Goal: Information Seeking & Learning: Check status

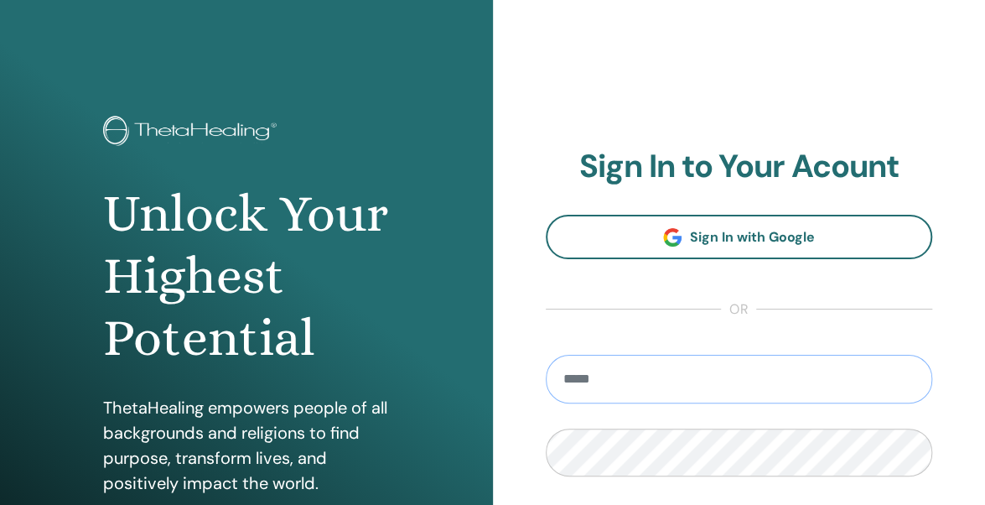
click at [657, 386] on input "email" at bounding box center [739, 379] width 387 height 49
click at [644, 381] on input "**********" at bounding box center [739, 379] width 387 height 49
type input "**********"
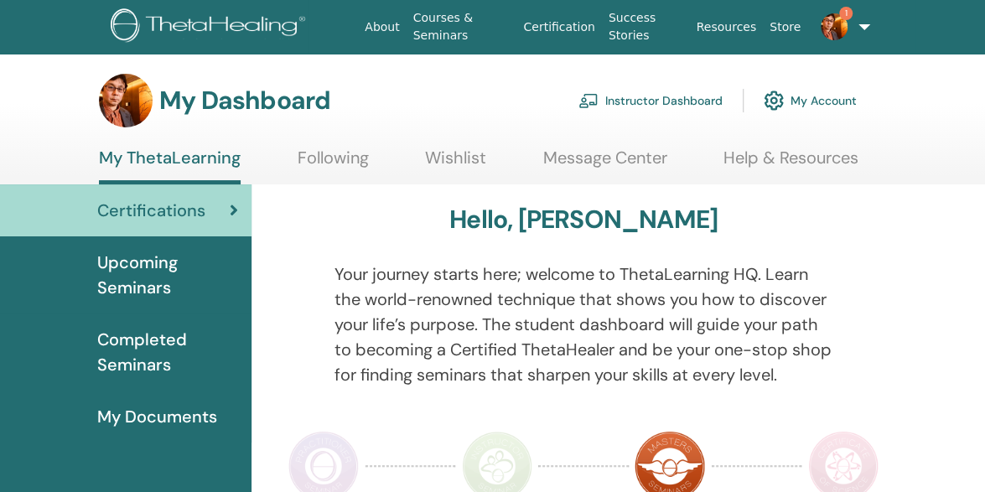
click at [159, 335] on span "Completed Seminars" at bounding box center [167, 352] width 141 height 50
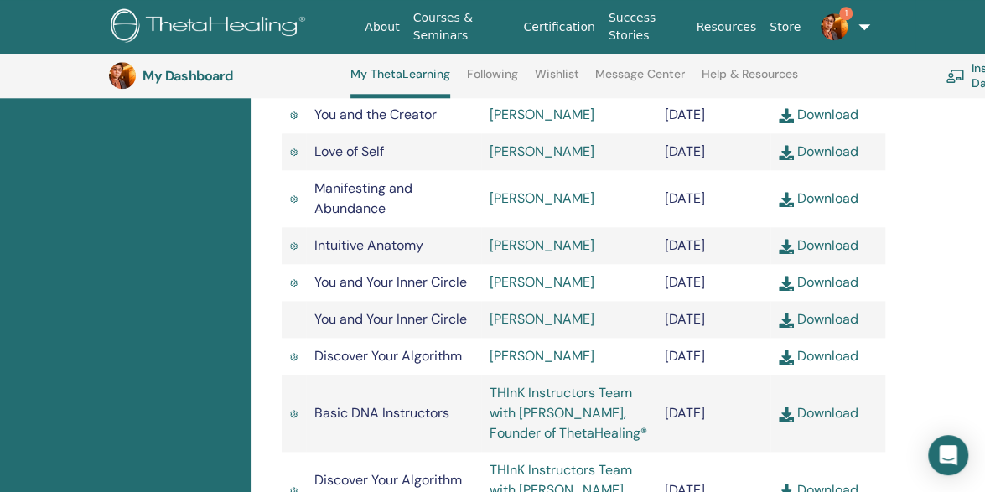
scroll to position [808, 0]
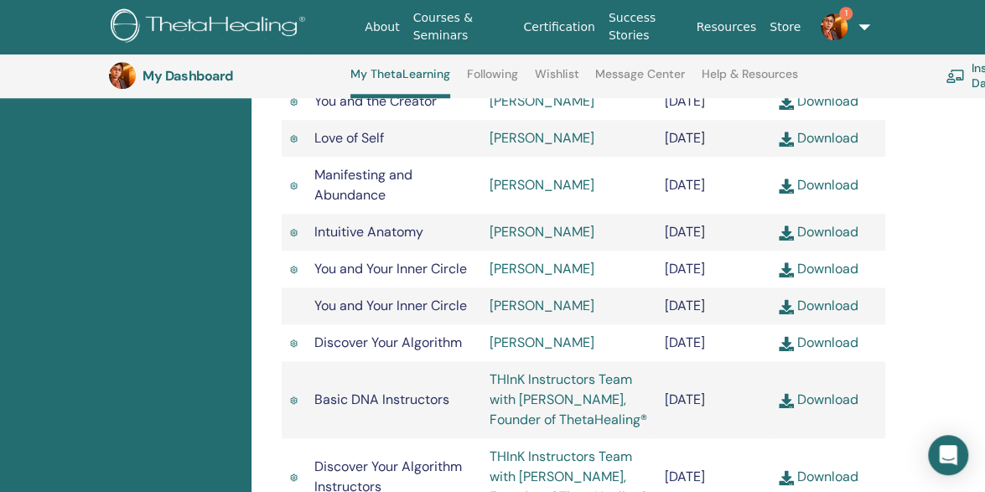
click at [567, 241] on link "Rie Yamamoto" at bounding box center [541, 232] width 105 height 18
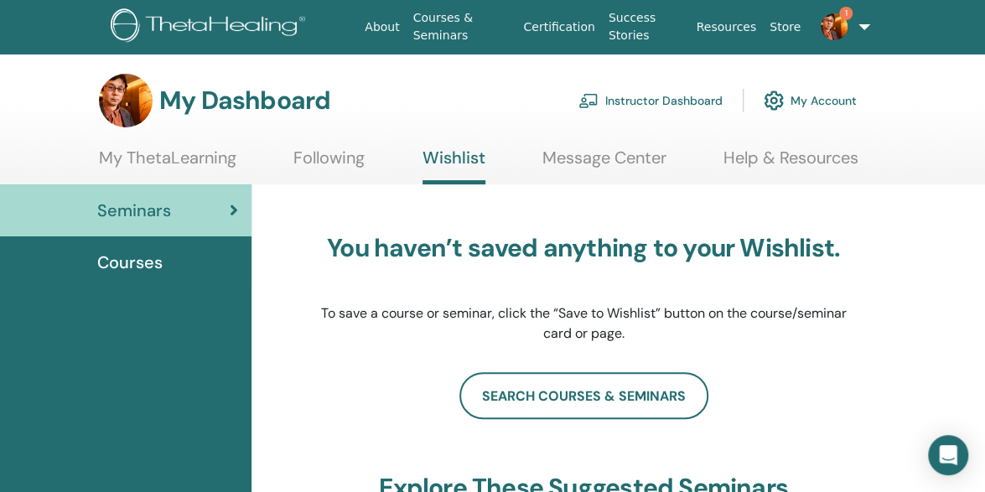
click at [171, 264] on div "Courses" at bounding box center [125, 262] width 225 height 25
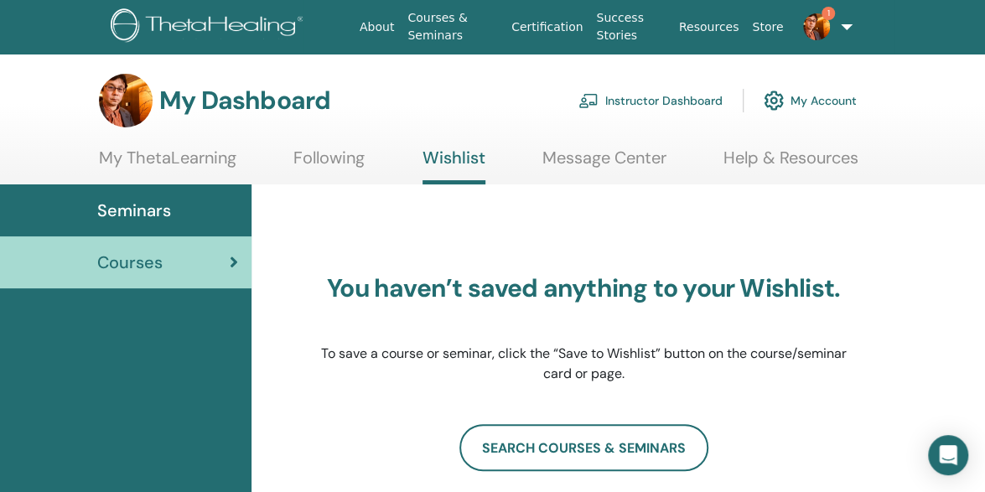
click at [184, 164] on link "My ThetaLearning" at bounding box center [167, 164] width 137 height 33
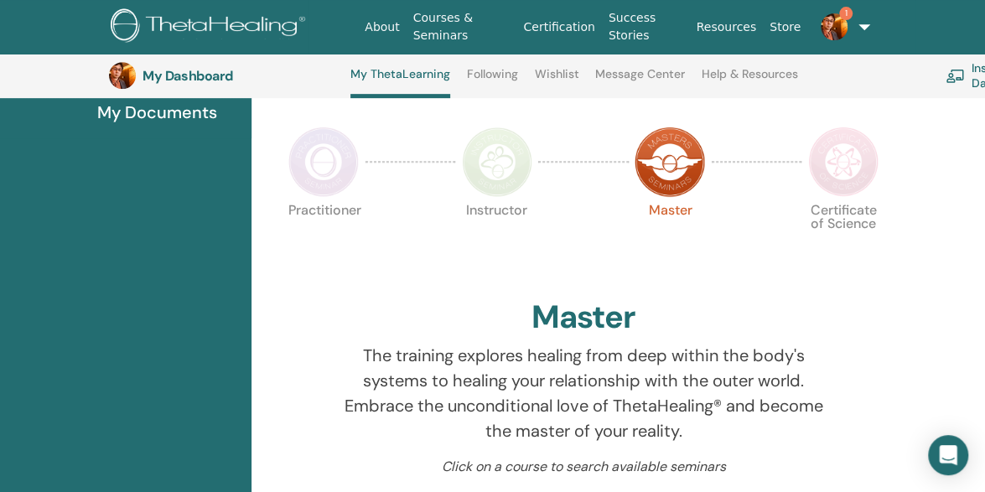
scroll to position [329, 0]
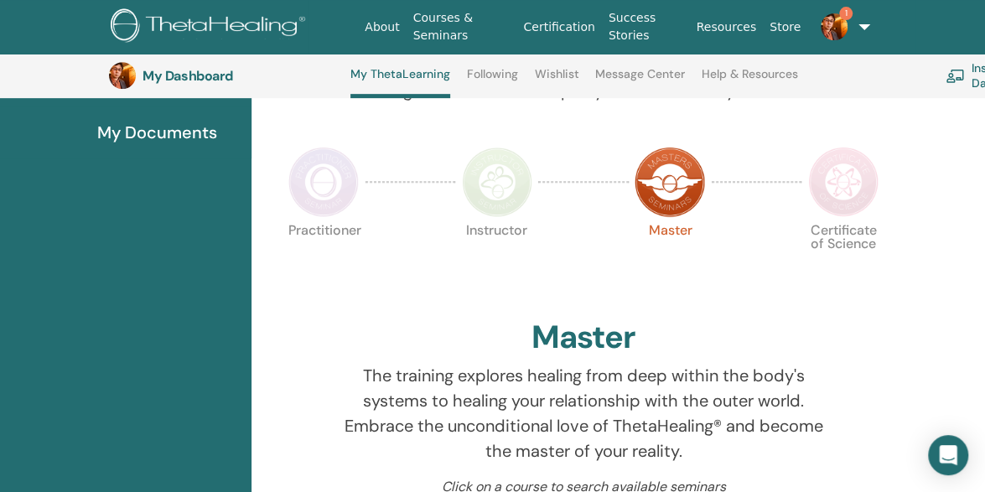
click at [843, 25] on span "1" at bounding box center [834, 25] width 40 height 13
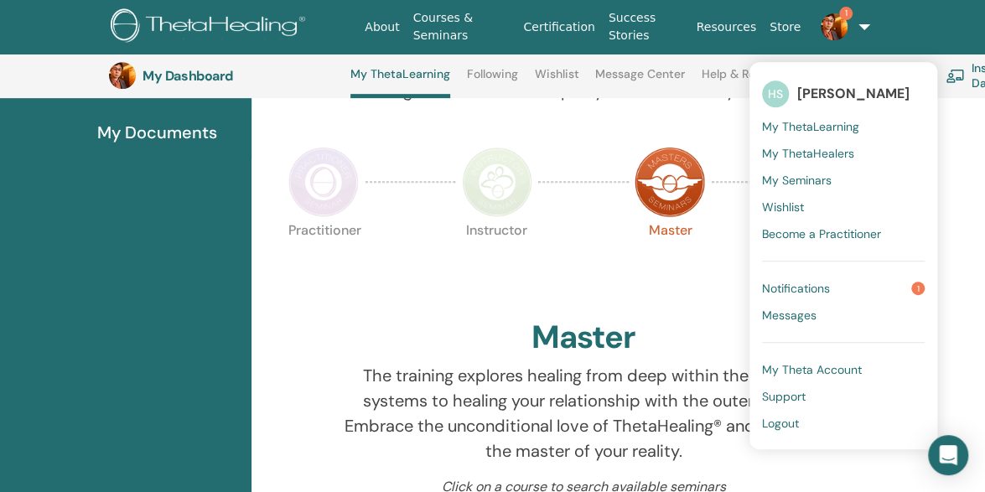
click at [835, 283] on link "Notifications 1" at bounding box center [843, 288] width 163 height 27
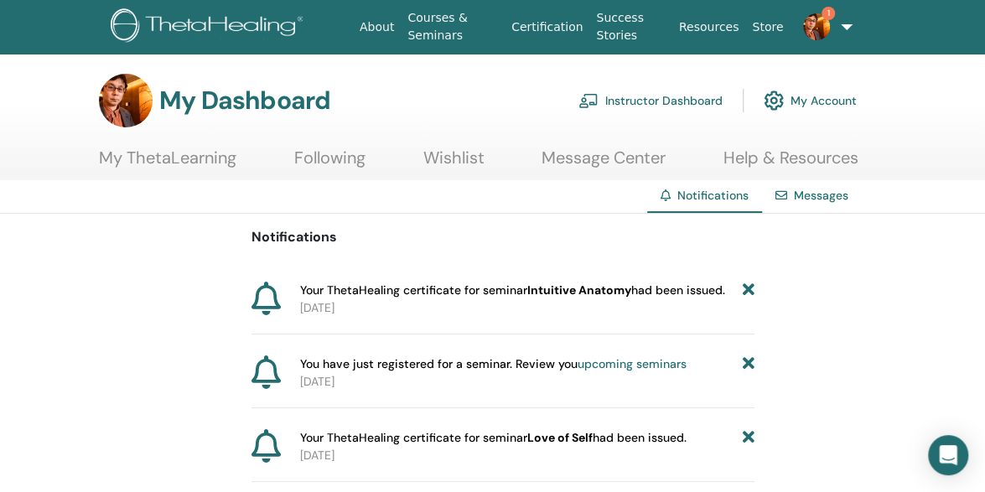
click at [180, 163] on link "My ThetaLearning" at bounding box center [167, 164] width 137 height 33
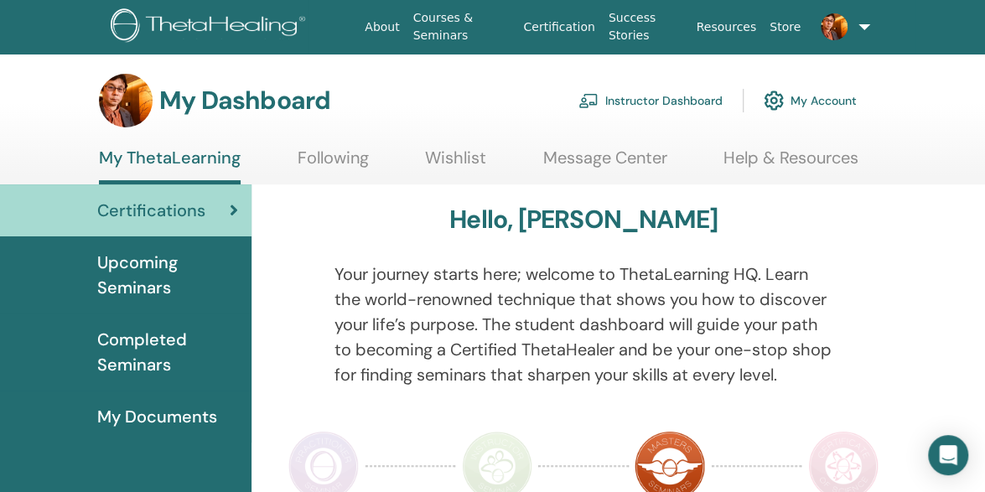
click at [161, 355] on span "Completed Seminars" at bounding box center [167, 352] width 141 height 50
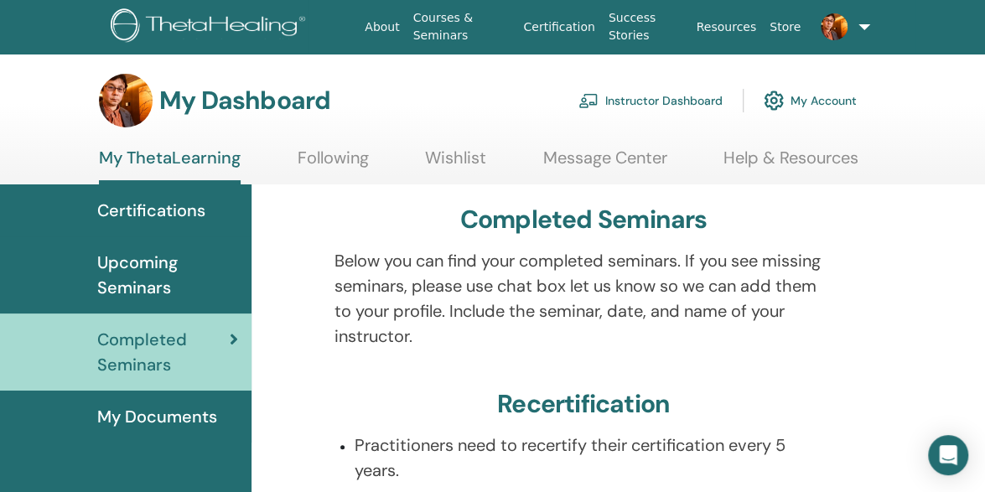
scroll to position [34, 0]
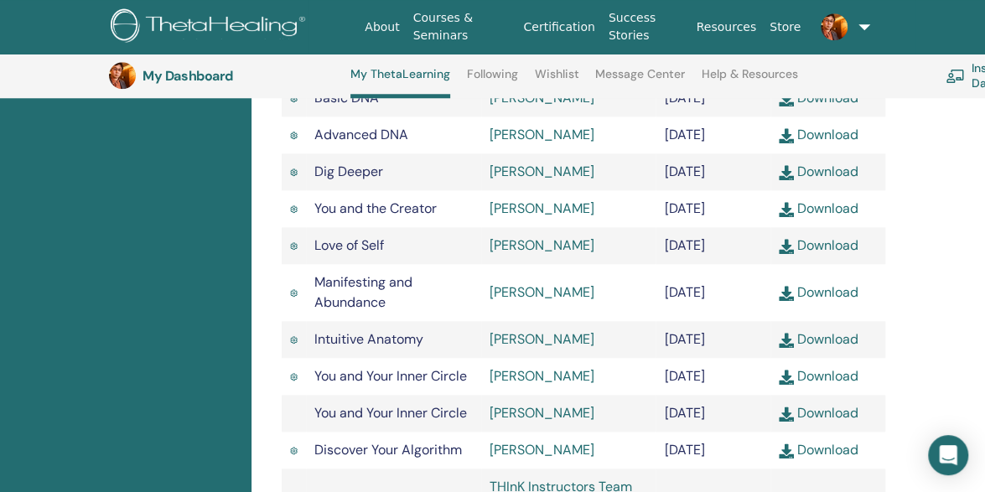
scroll to position [734, 0]
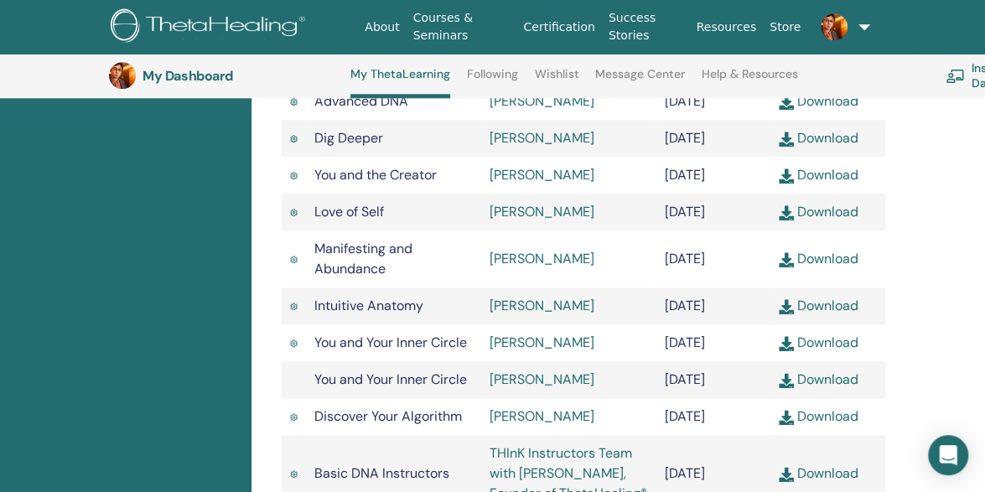
click at [558, 314] on link "Rie Yamamoto" at bounding box center [541, 306] width 105 height 18
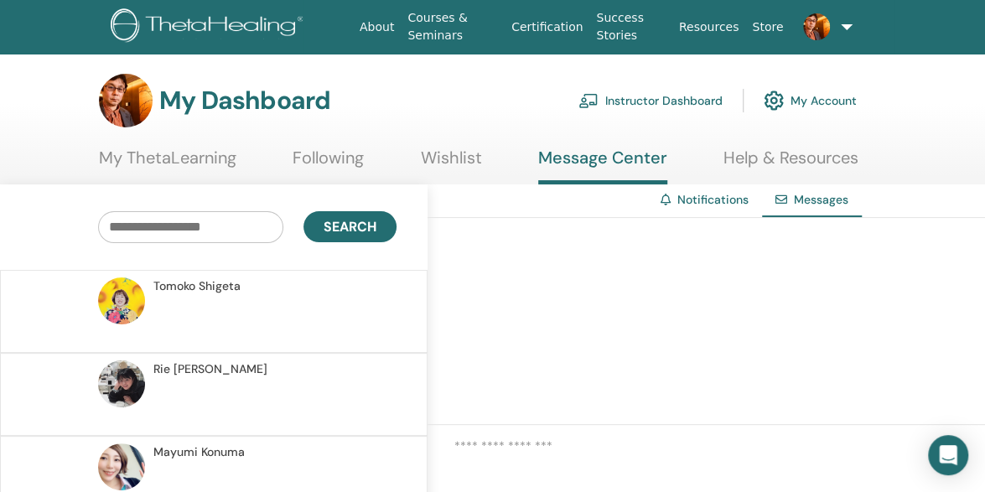
click at [174, 161] on link "My ThetaLearning" at bounding box center [167, 164] width 137 height 33
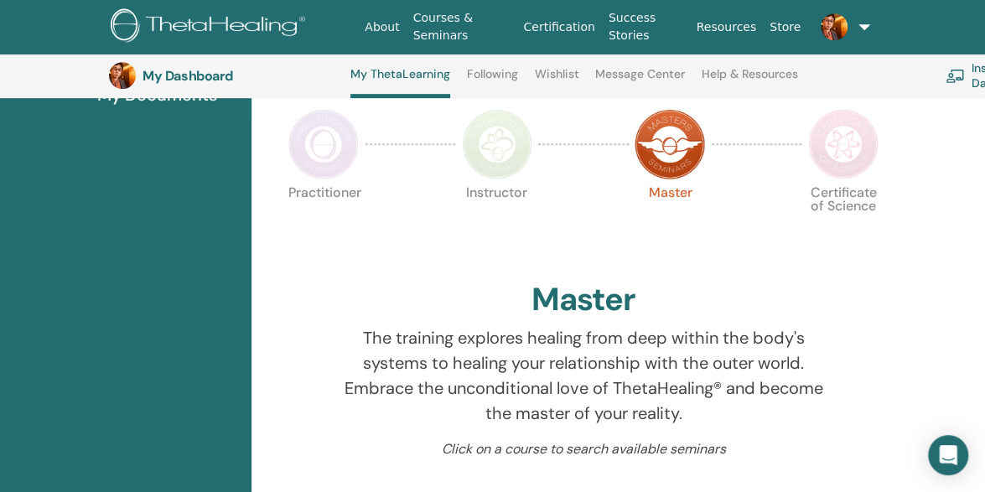
scroll to position [369, 0]
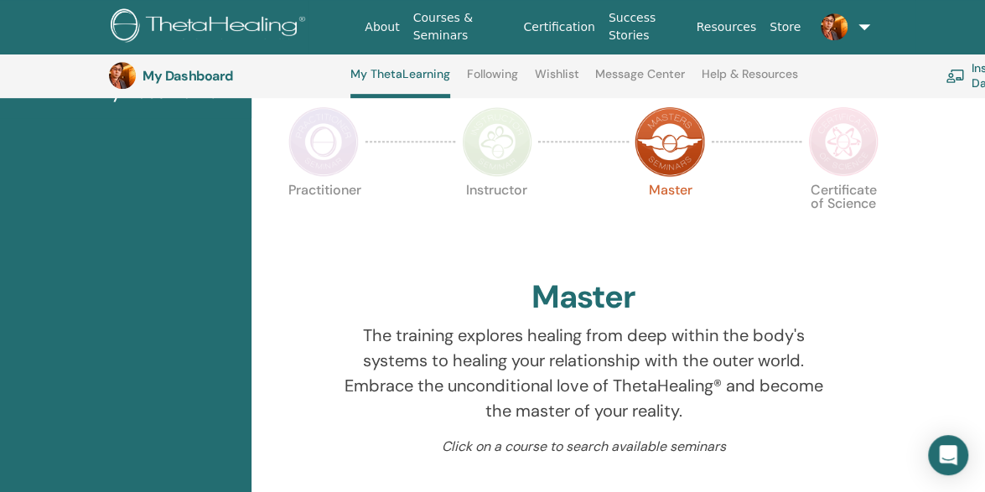
click at [318, 148] on img at bounding box center [323, 141] width 70 height 70
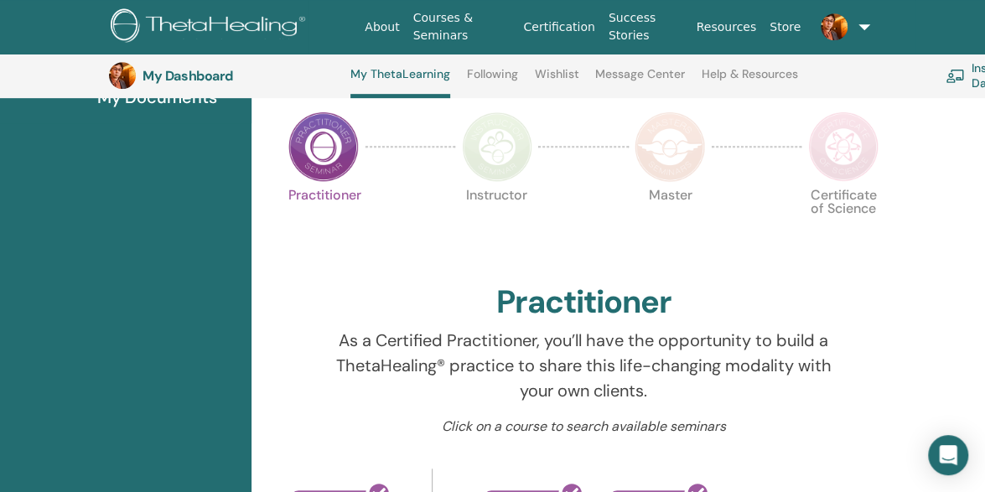
scroll to position [349, 0]
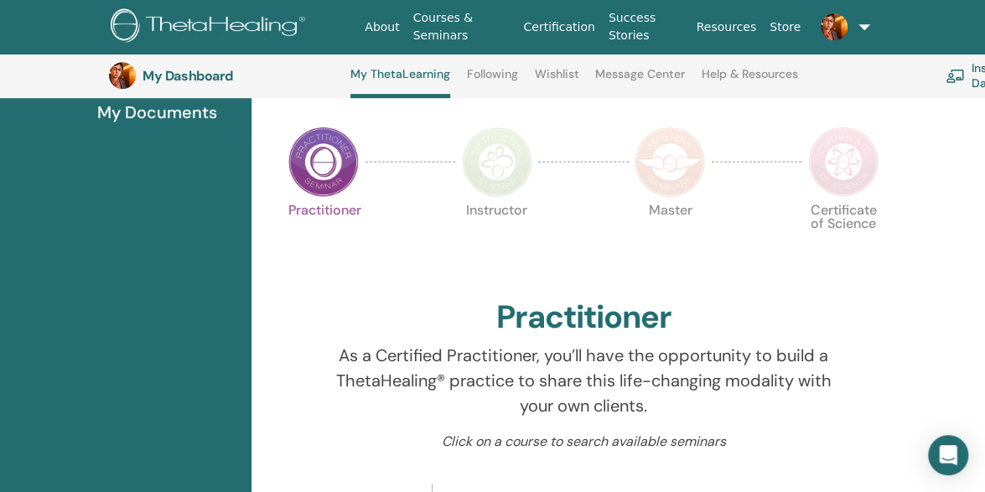
click at [484, 167] on img at bounding box center [497, 162] width 70 height 70
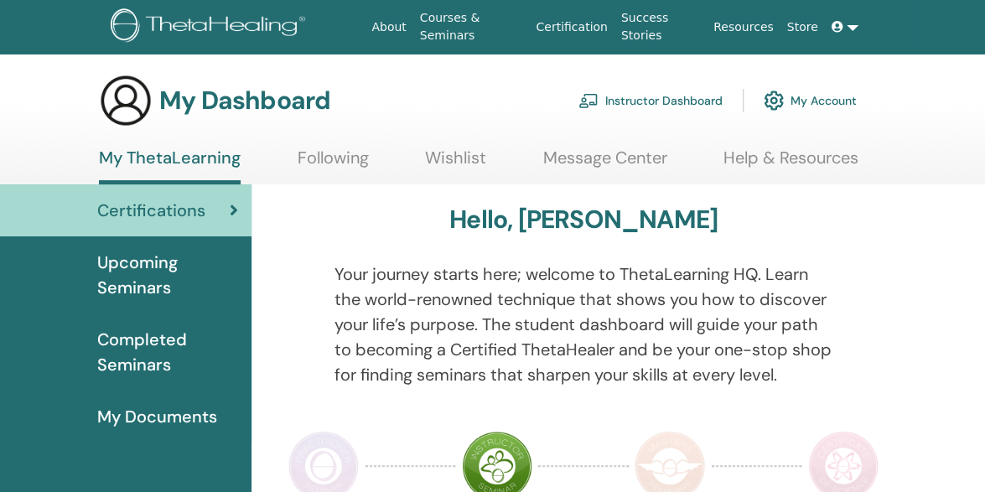
click at [677, 442] on img at bounding box center [669, 466] width 70 height 70
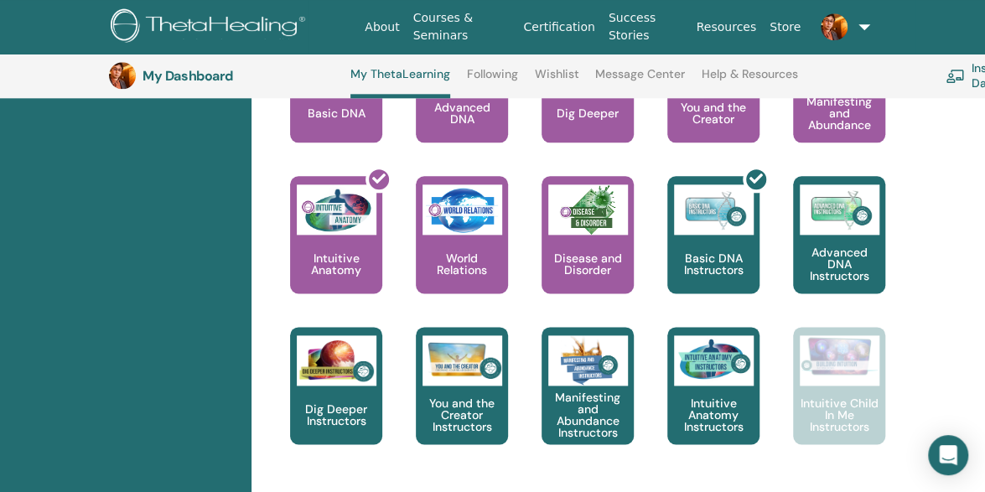
scroll to position [890, 0]
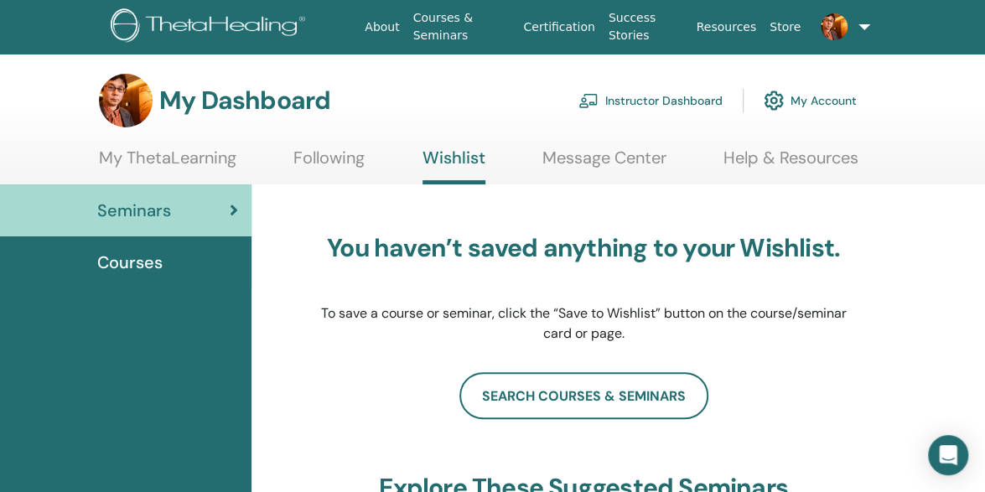
click at [169, 271] on div "Courses" at bounding box center [125, 262] width 225 height 25
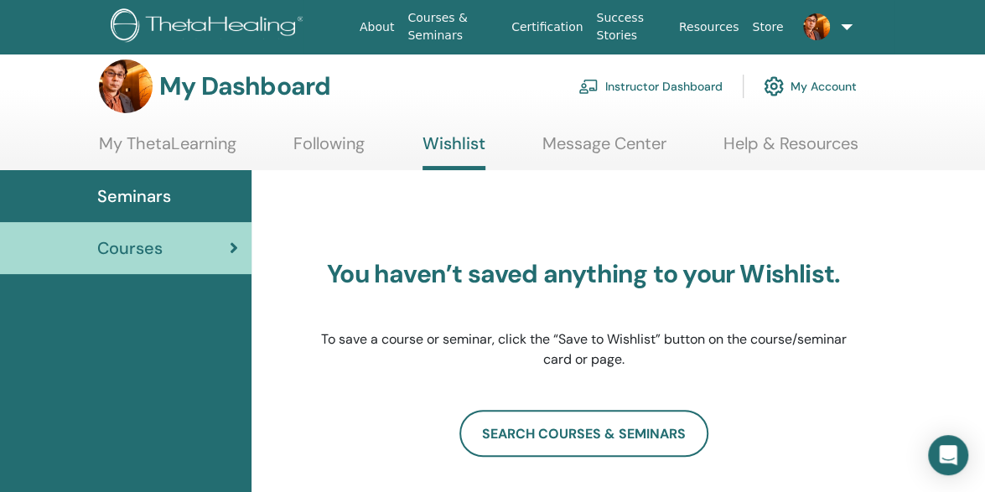
scroll to position [5, 0]
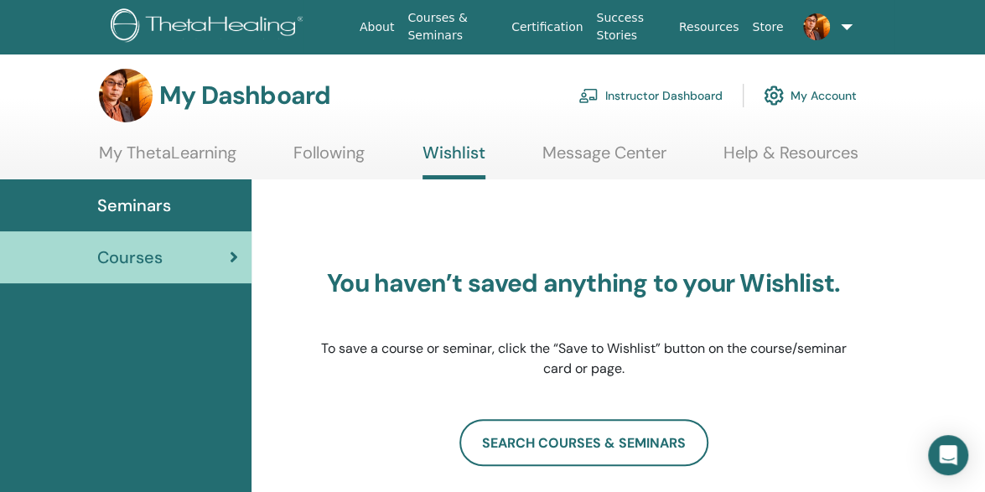
click at [197, 148] on link "My ThetaLearning" at bounding box center [167, 158] width 137 height 33
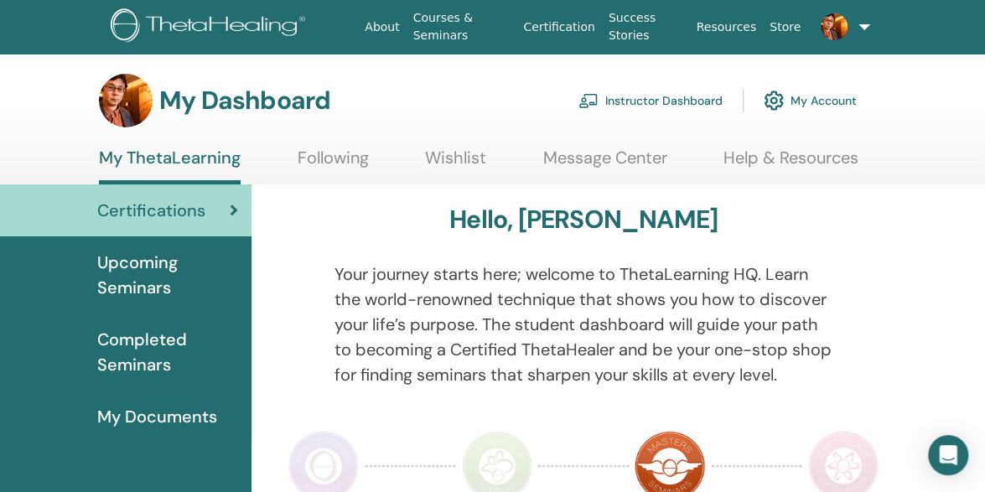
click at [173, 355] on span "Completed Seminars" at bounding box center [167, 352] width 141 height 50
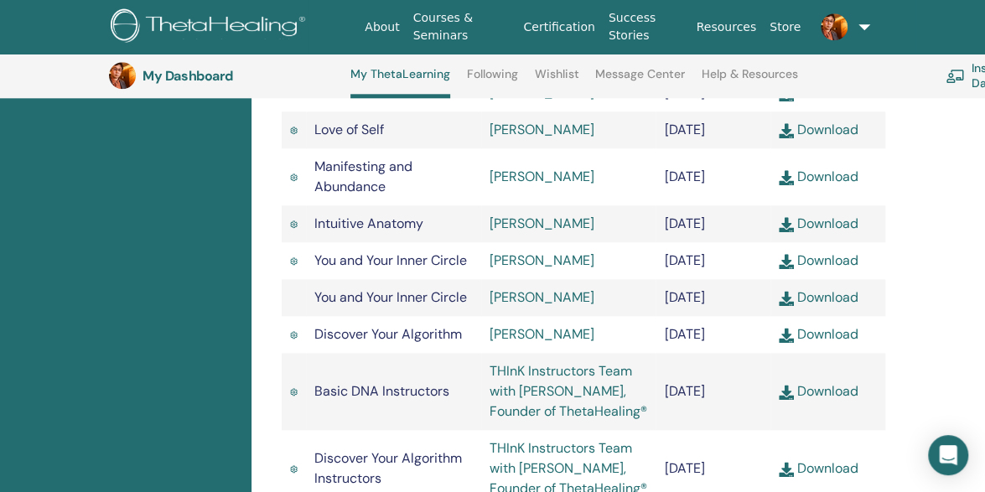
scroll to position [822, 0]
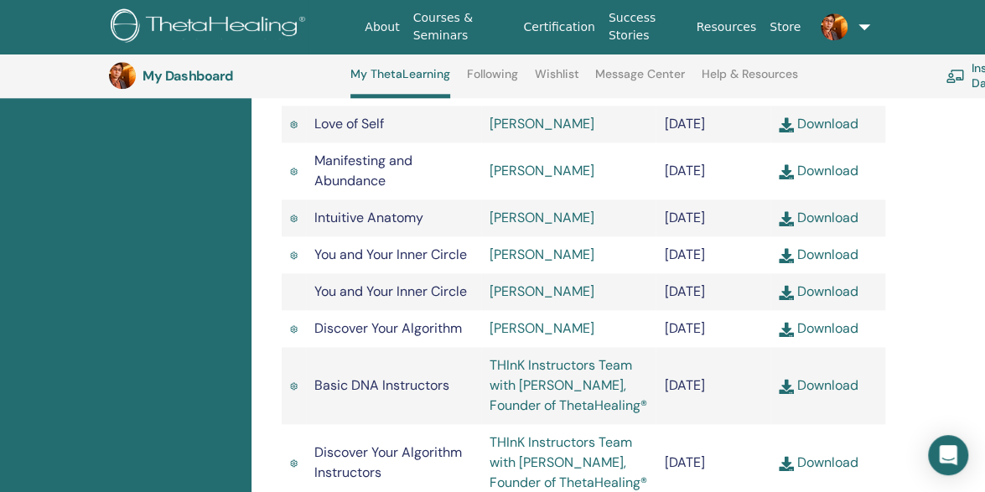
click at [271, 227] on div "Completed Seminars Below you can find your completed seminars. If you see missi…" at bounding box center [583, 107] width 644 height 1400
click at [820, 226] on link "Download" at bounding box center [819, 218] width 80 height 18
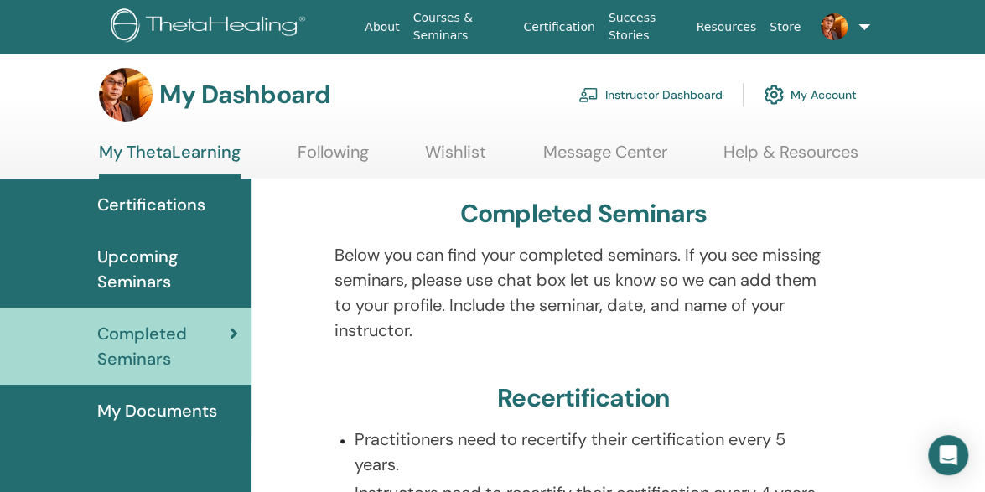
scroll to position [0, 0]
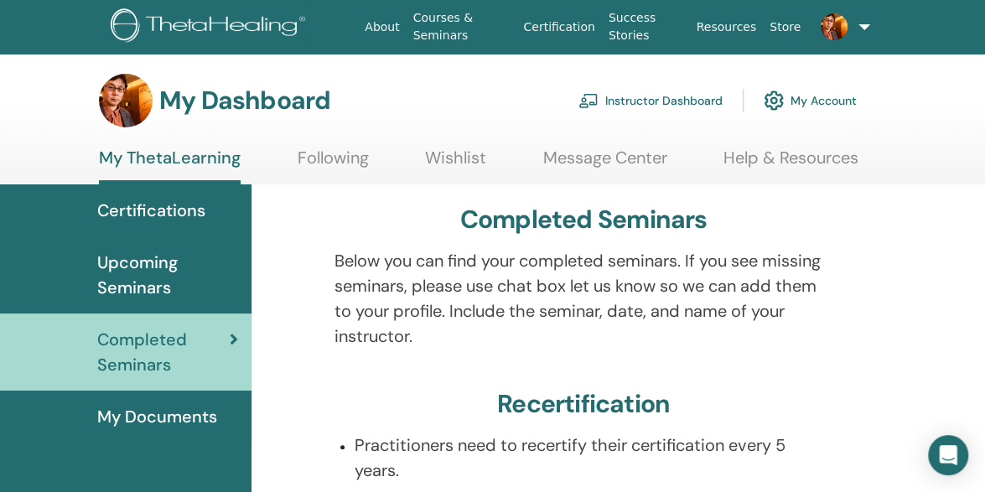
click at [179, 215] on span "Certifications" at bounding box center [151, 210] width 108 height 25
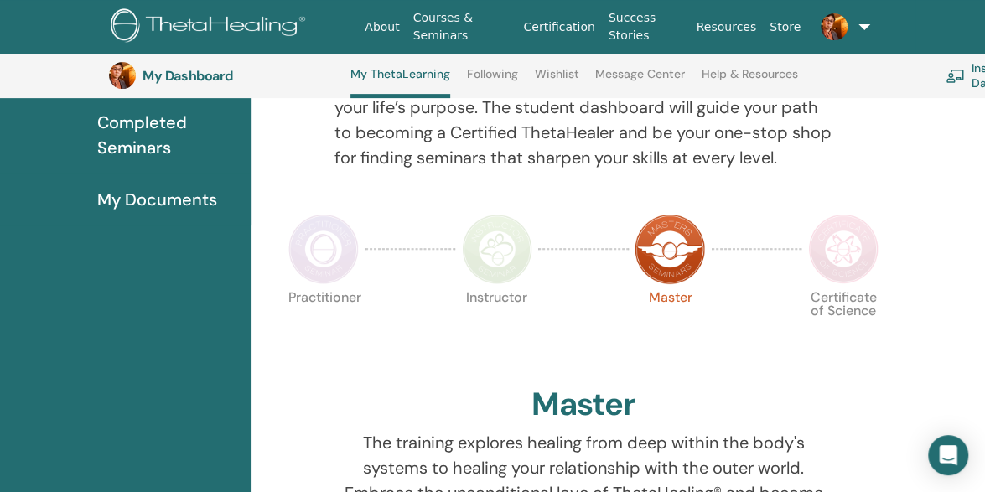
scroll to position [215, 0]
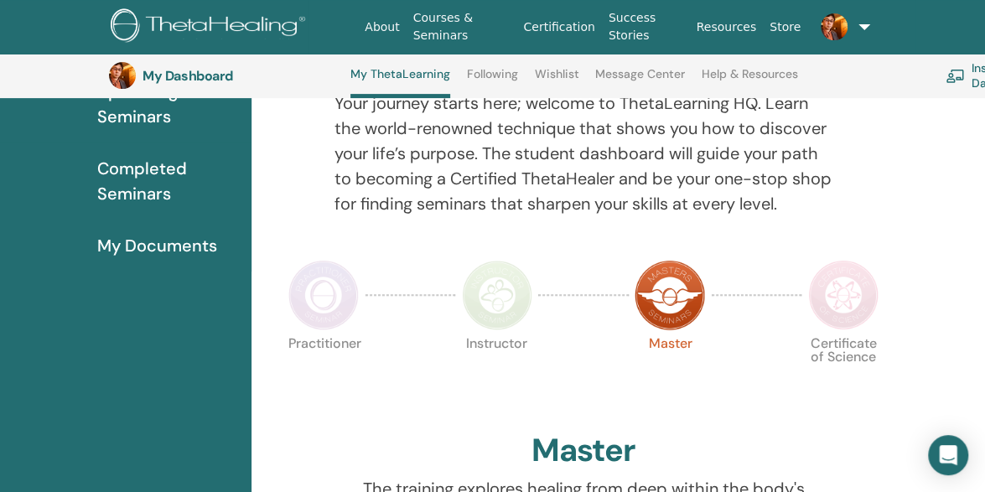
click at [494, 305] on img at bounding box center [497, 295] width 70 height 70
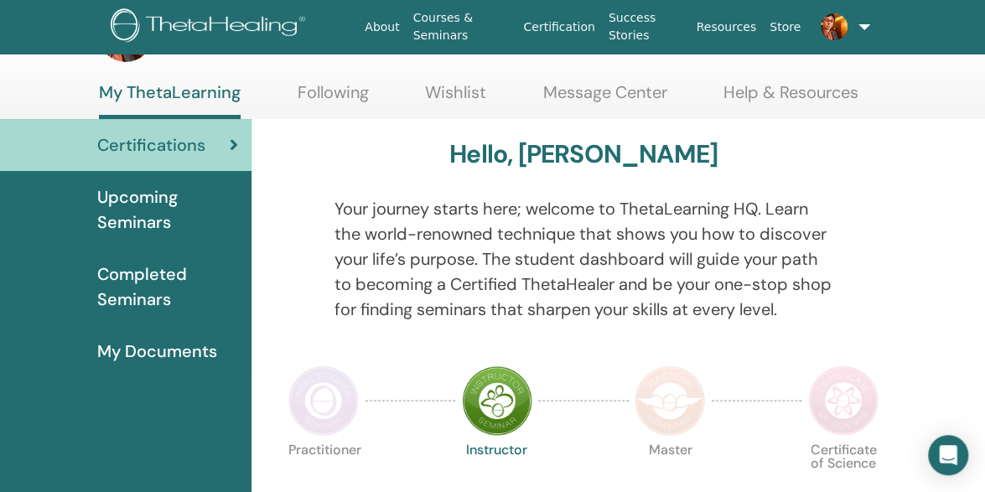
scroll to position [8, 0]
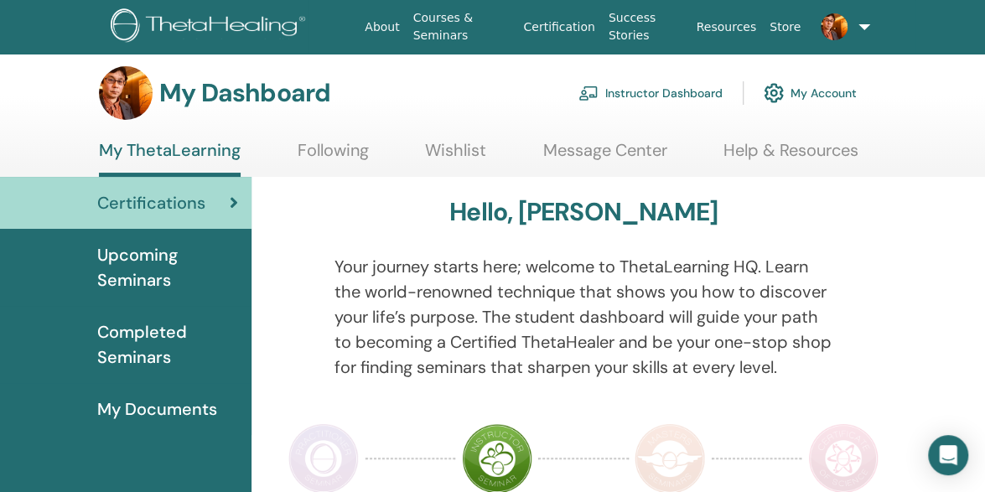
click at [310, 443] on img at bounding box center [323, 458] width 70 height 70
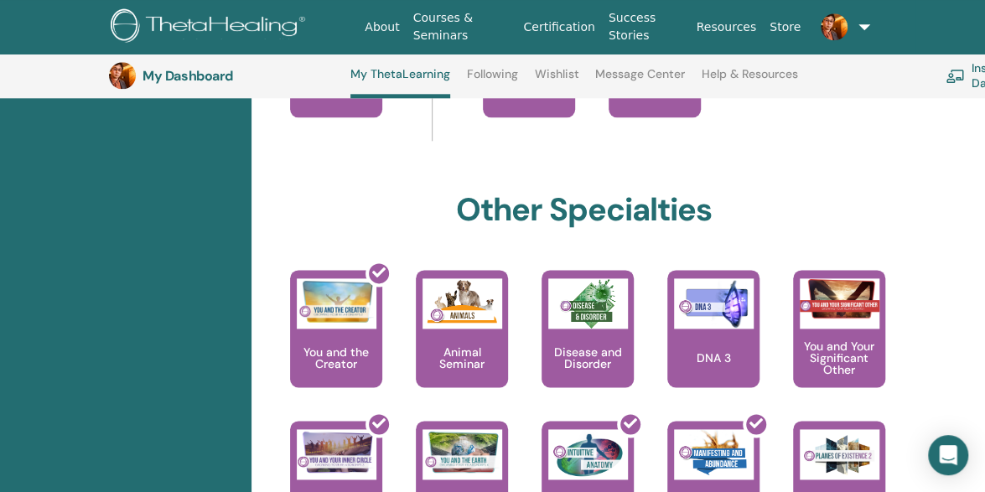
scroll to position [857, 0]
